Goal: Task Accomplishment & Management: Use online tool/utility

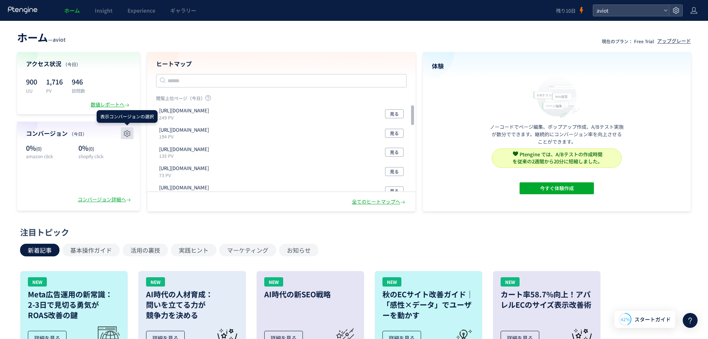
click at [129, 136] on icon "button" at bounding box center [127, 133] width 9 height 9
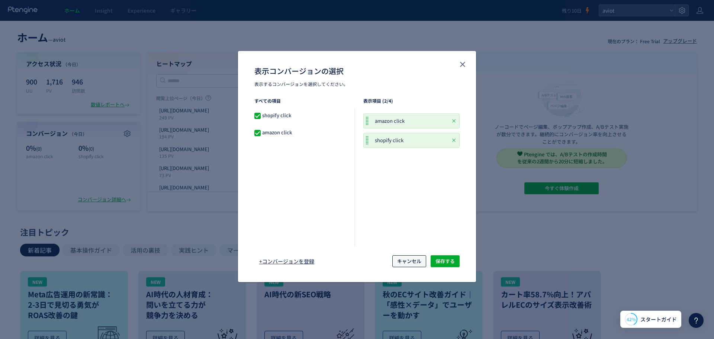
click at [402, 261] on span "キャンセル" at bounding box center [409, 261] width 24 height 12
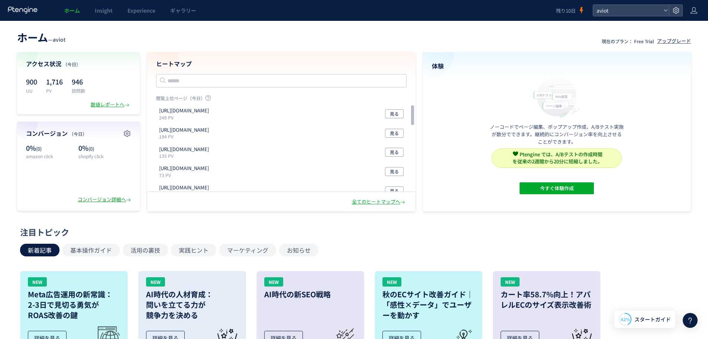
click at [107, 197] on div "コンバージョン詳細へ" at bounding box center [105, 199] width 55 height 7
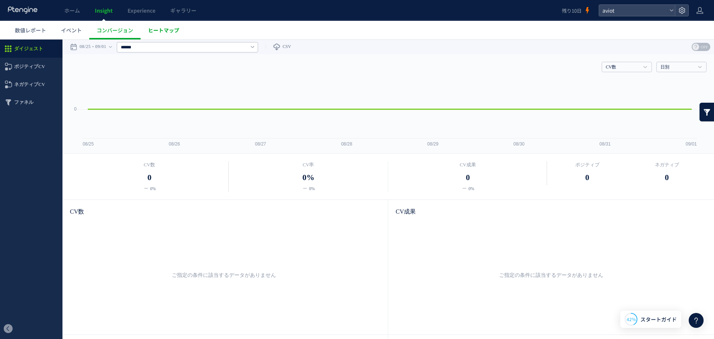
click at [158, 32] on span "ヒートマップ" at bounding box center [163, 29] width 31 height 7
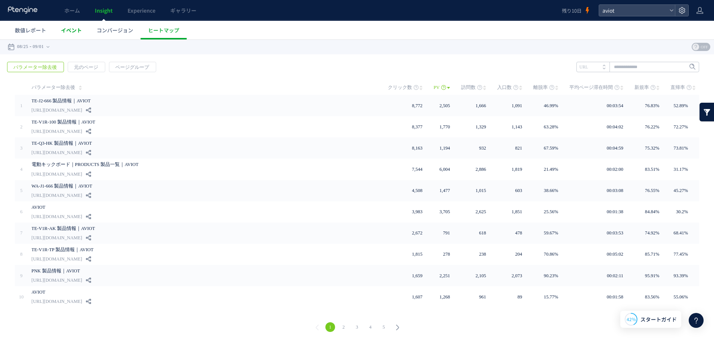
click at [78, 30] on span "イベント" at bounding box center [71, 29] width 21 height 7
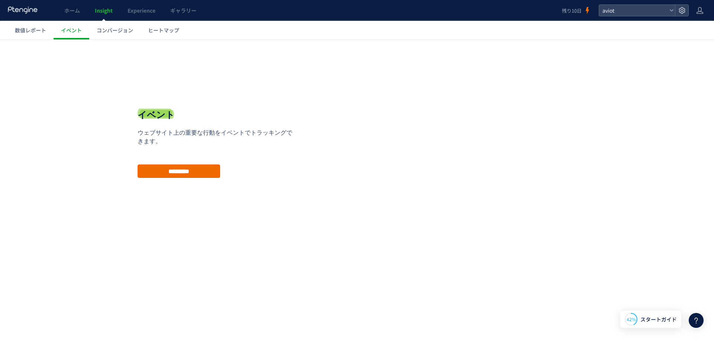
click at [175, 165] on input "*********" at bounding box center [179, 170] width 83 height 13
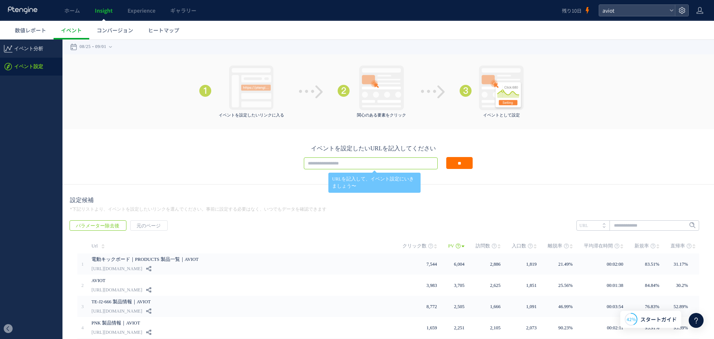
click at [367, 165] on input "text" at bounding box center [371, 163] width 134 height 12
drag, startPoint x: 195, startPoint y: 154, endPoint x: 189, endPoint y: 149, distance: 8.0
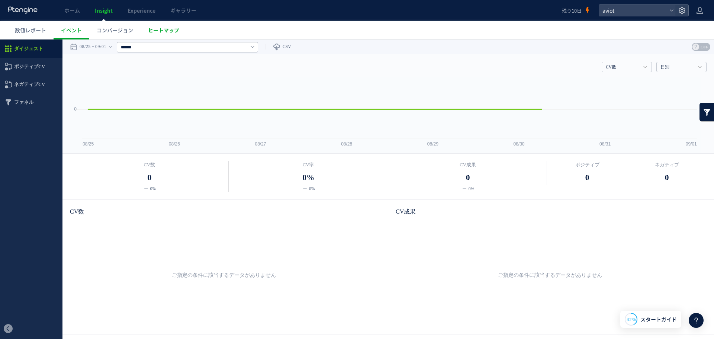
click at [161, 32] on span "ヒートマップ" at bounding box center [163, 29] width 31 height 7
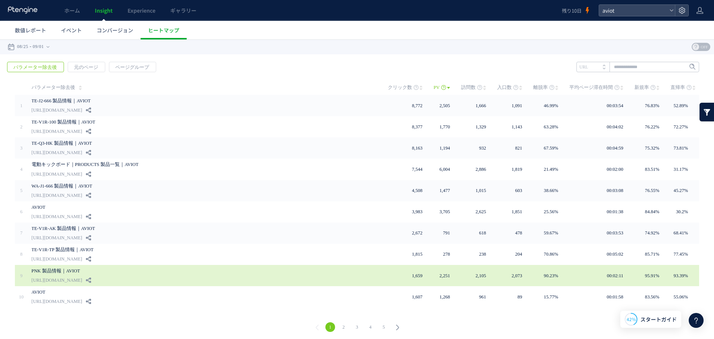
click at [280, 266] on link "PNK 製品情報｜AVIOT" at bounding box center [203, 270] width 342 height 9
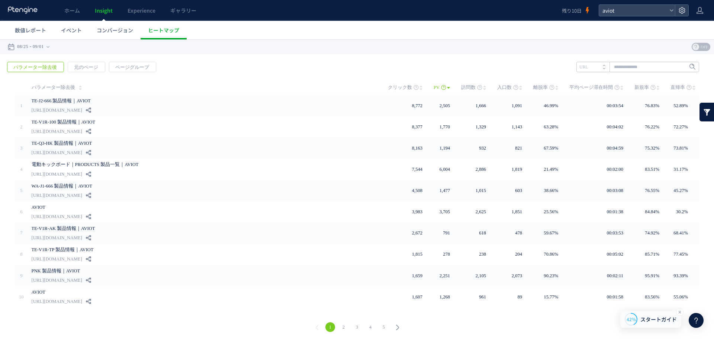
click at [653, 319] on span "スタートガイド" at bounding box center [658, 319] width 36 height 8
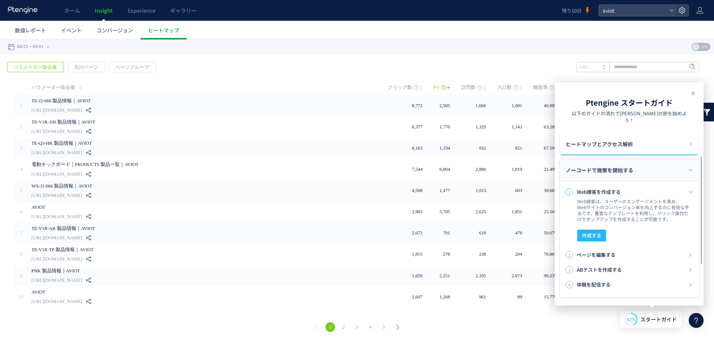
scroll to position [37, 0]
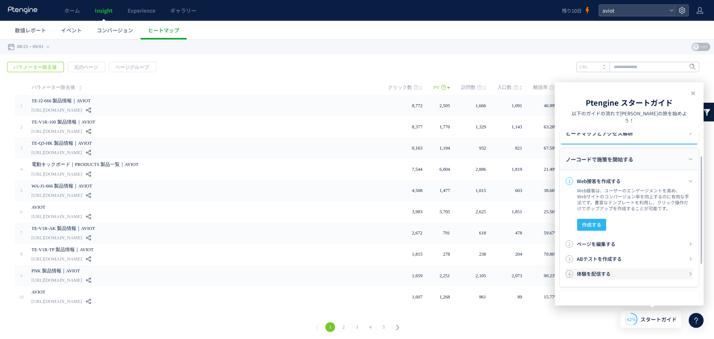
click at [658, 270] on h3 "体験を配信する" at bounding box center [633, 273] width 112 height 7
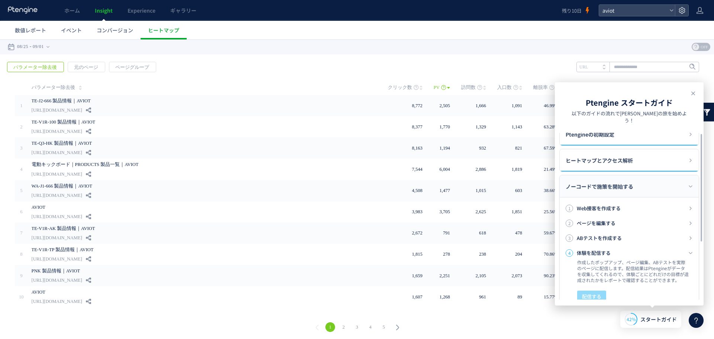
scroll to position [0, 0]
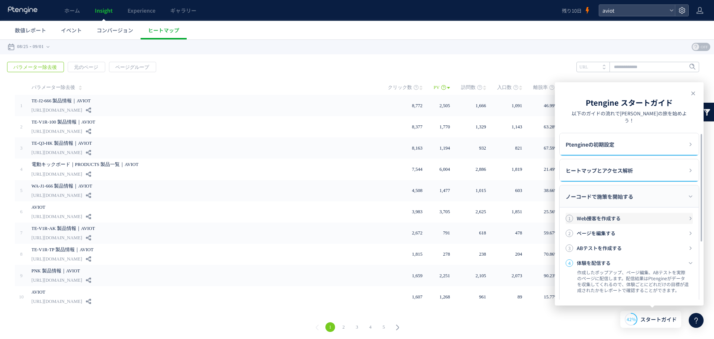
click at [678, 215] on h3 "Web接客を作成する" at bounding box center [633, 218] width 112 height 7
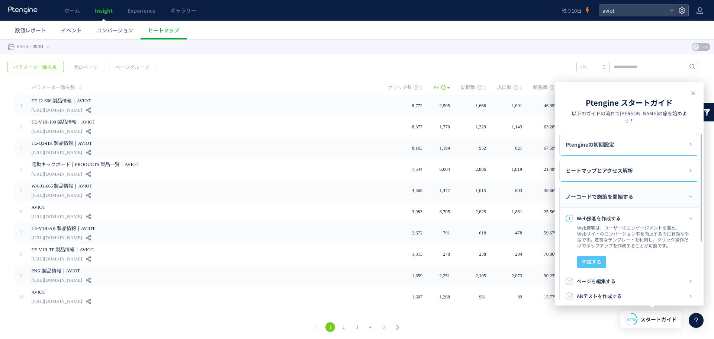
click at [602, 256] on button "作成する" at bounding box center [591, 262] width 29 height 12
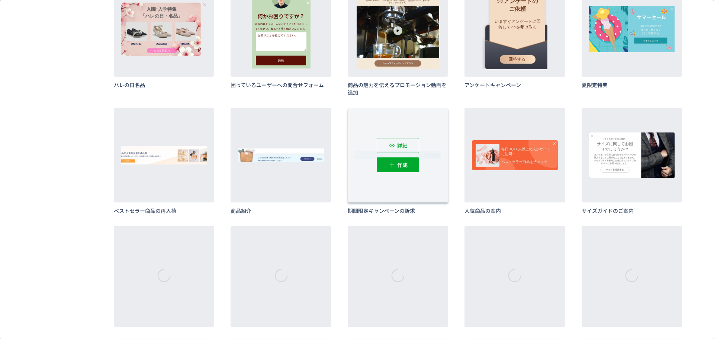
scroll to position [521, 0]
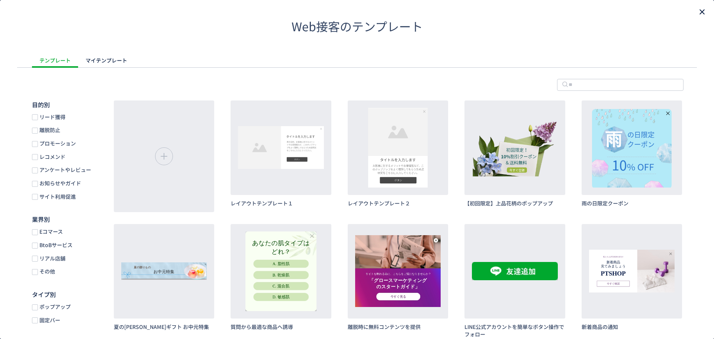
click at [698, 12] on icon "close" at bounding box center [702, 11] width 9 height 9
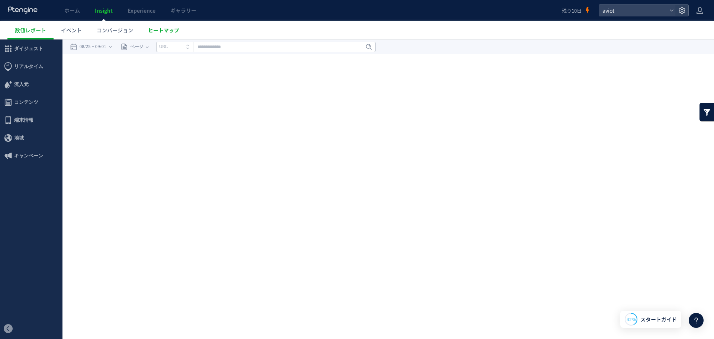
click at [176, 31] on span "ヒートマップ" at bounding box center [163, 29] width 31 height 7
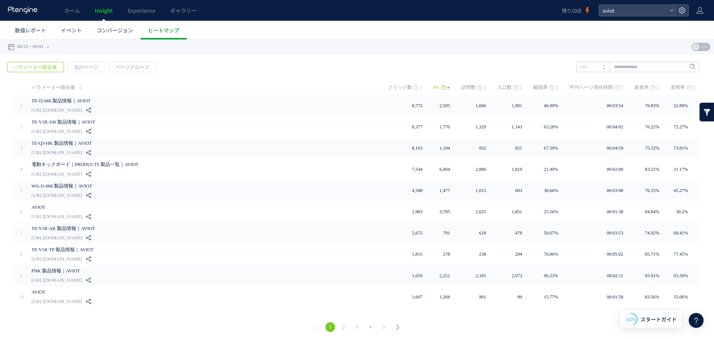
click at [342, 329] on link "2" at bounding box center [344, 327] width 10 height 10
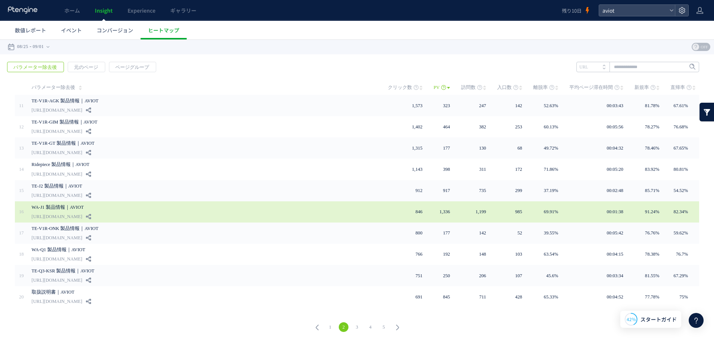
click at [252, 205] on link "WA-J1 製品情報｜AVIOT" at bounding box center [203, 207] width 342 height 9
